Goal: Task Accomplishment & Management: Complete application form

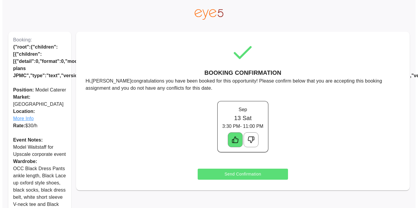
scroll to position [24, 0]
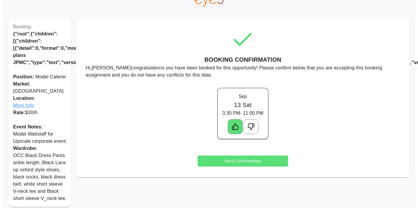
click at [247, 161] on button "Send Confirmation" at bounding box center [243, 161] width 90 height 11
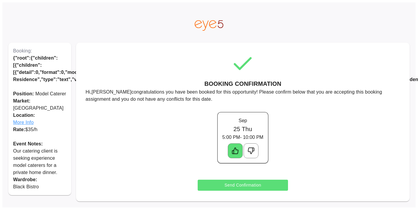
scroll to position [5, 0]
